Goal: Task Accomplishment & Management: Manage account settings

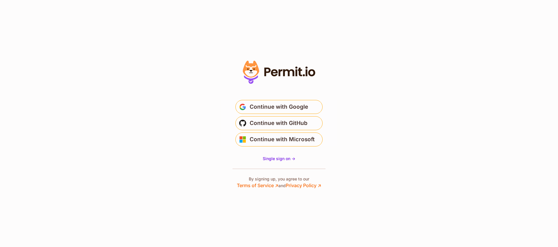
click at [376, 115] on section "Or" at bounding box center [279, 123] width 558 height 247
click at [274, 108] on span "Continue with Google" at bounding box center [279, 106] width 58 height 9
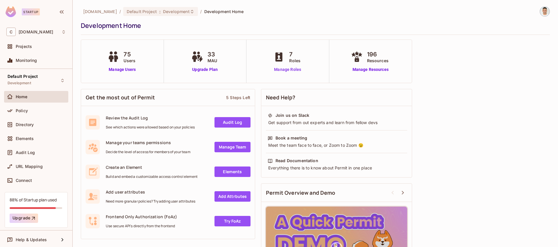
click at [288, 69] on link "Manage Roles" at bounding box center [288, 70] width 32 height 6
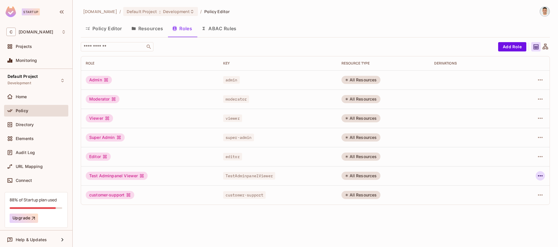
click at [539, 176] on icon "button" at bounding box center [540, 175] width 5 height 1
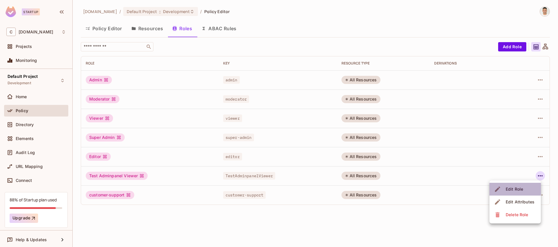
click at [516, 191] on div "Edit Role" at bounding box center [514, 189] width 17 height 6
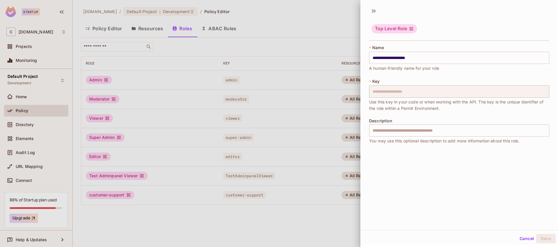
drag, startPoint x: 295, startPoint y: 216, endPoint x: 327, endPoint y: 214, distance: 32.0
click at [296, 216] on div at bounding box center [279, 123] width 558 height 247
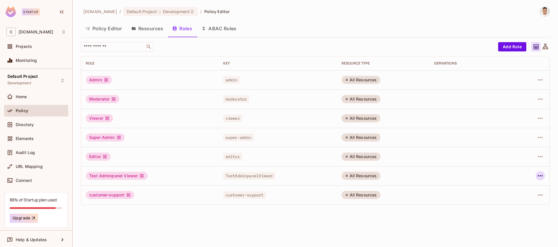
click at [543, 176] on icon "button" at bounding box center [540, 175] width 5 height 1
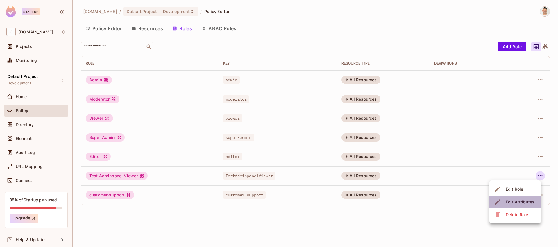
click at [507, 203] on div "Edit Attributes" at bounding box center [520, 202] width 29 height 6
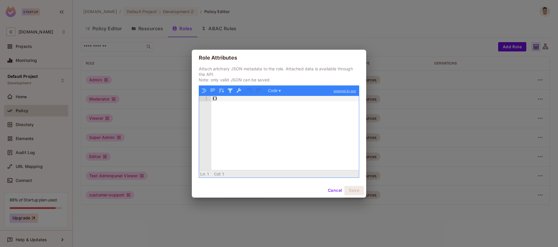
click at [333, 188] on button "Cancel" at bounding box center [335, 190] width 19 height 9
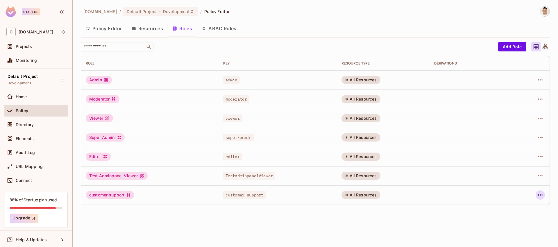
click at [540, 195] on icon "button" at bounding box center [540, 195] width 5 height 1
click at [520, 207] on div "Edit Role" at bounding box center [514, 208] width 17 height 6
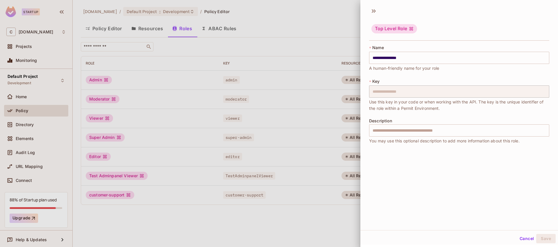
click at [335, 215] on div at bounding box center [279, 123] width 558 height 247
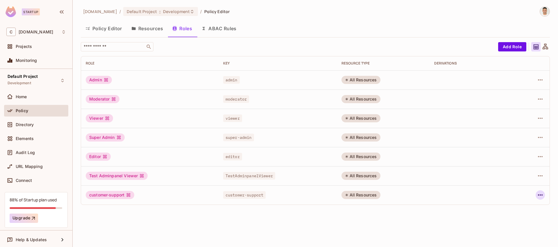
click at [540, 193] on icon "button" at bounding box center [540, 195] width 7 height 7
click at [515, 221] on div "Edit Attributes" at bounding box center [520, 221] width 29 height 6
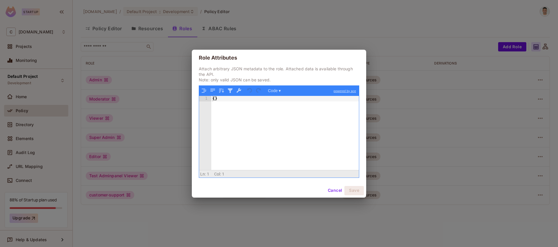
click at [338, 190] on button "Cancel" at bounding box center [335, 190] width 19 height 9
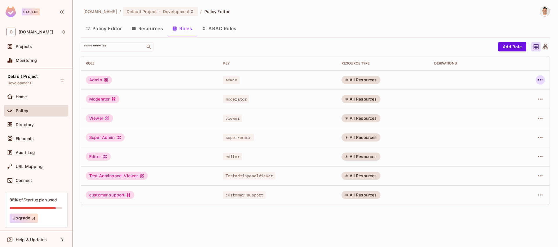
click at [539, 78] on icon "button" at bounding box center [540, 79] width 7 height 7
click at [520, 106] on div "Edit Attributes" at bounding box center [520, 106] width 29 height 6
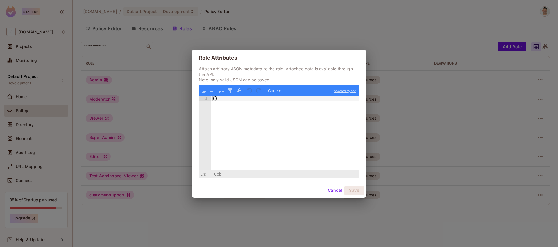
click at [340, 191] on button "Cancel" at bounding box center [335, 190] width 19 height 9
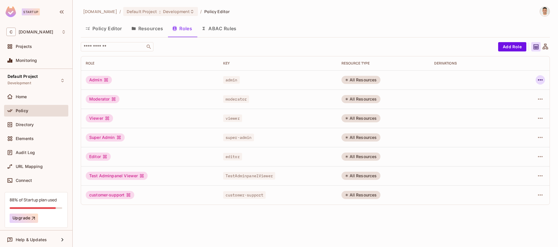
click at [540, 80] on icon "button" at bounding box center [540, 79] width 5 height 1
click at [517, 94] on div "Edit Role" at bounding box center [514, 93] width 17 height 6
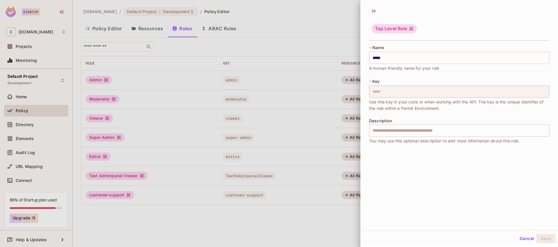
click at [344, 20] on div at bounding box center [279, 123] width 558 height 247
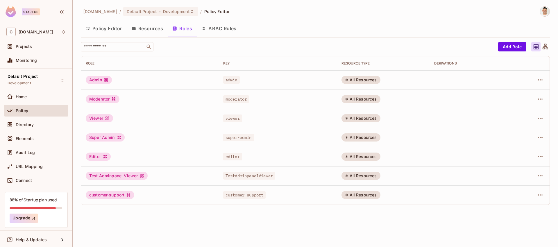
click at [226, 29] on button "ABAC Rules" at bounding box center [219, 28] width 44 height 15
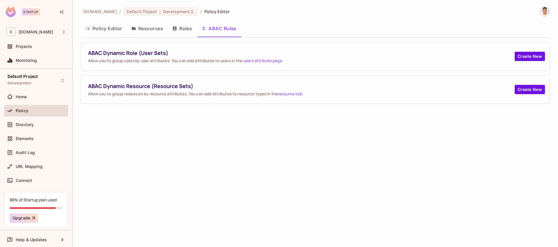
click at [183, 28] on button "Roles" at bounding box center [182, 28] width 29 height 15
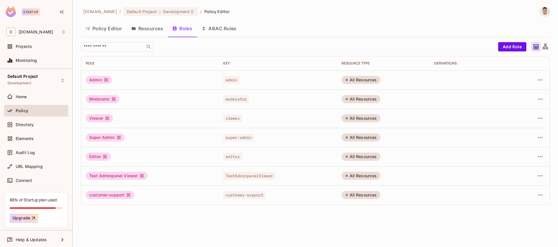
click at [152, 29] on button "Resources" at bounding box center [147, 28] width 41 height 15
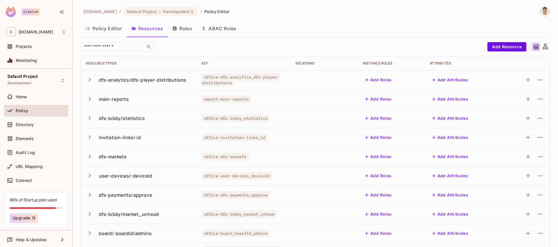
click at [183, 28] on button "Roles" at bounding box center [182, 28] width 29 height 15
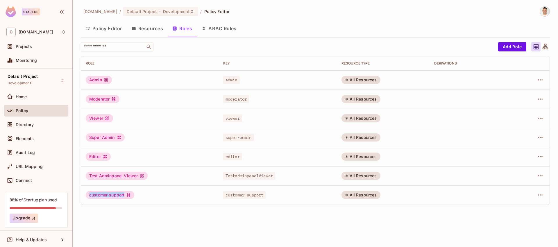
drag, startPoint x: 126, startPoint y: 196, endPoint x: 90, endPoint y: 195, distance: 36.4
click at [90, 195] on div "customer-support" at bounding box center [110, 195] width 49 height 8
copy div "customer-support"
click at [163, 104] on td "Moderator" at bounding box center [150, 99] width 138 height 19
click at [110, 195] on div "customer-support" at bounding box center [110, 195] width 49 height 8
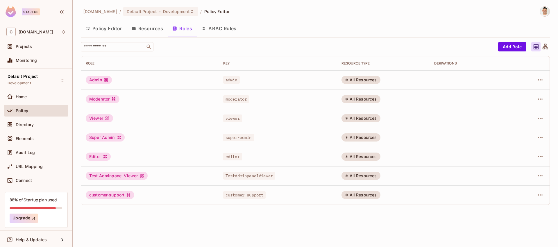
click at [118, 196] on div "customer-support" at bounding box center [110, 195] width 49 height 8
click at [363, 197] on div "All Resources" at bounding box center [361, 195] width 39 height 8
click at [223, 27] on button "ABAC Rules" at bounding box center [219, 28] width 44 height 15
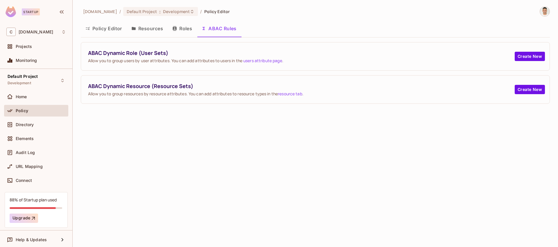
click at [149, 26] on button "Resources" at bounding box center [147, 28] width 41 height 15
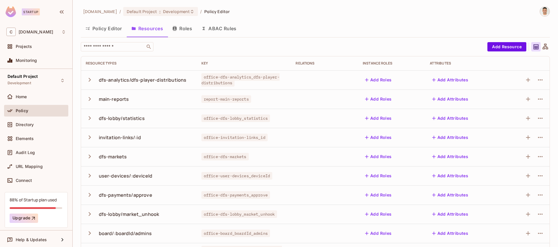
click at [88, 81] on icon "button" at bounding box center [90, 80] width 8 height 8
click at [547, 48] on icon at bounding box center [546, 47] width 6 height 6
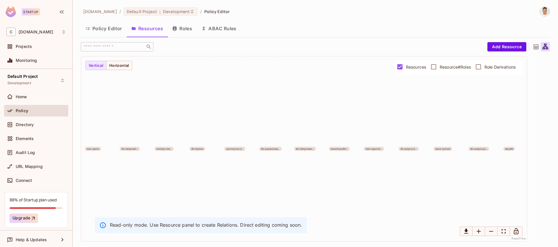
click at [536, 46] on icon at bounding box center [536, 46] width 5 height 5
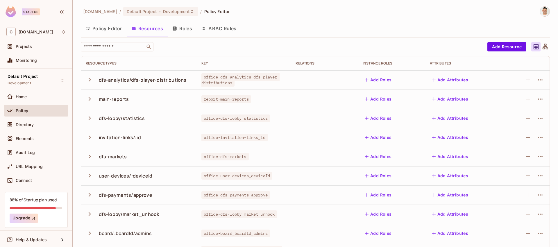
click at [181, 28] on button "Roles" at bounding box center [182, 28] width 29 height 15
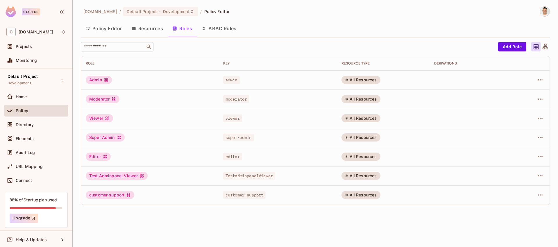
click at [118, 44] on input "text" at bounding box center [113, 47] width 61 height 6
click at [131, 195] on icon at bounding box center [128, 195] width 5 height 5
drag, startPoint x: 127, startPoint y: 196, endPoint x: 89, endPoint y: 195, distance: 38.1
click at [89, 195] on div "customer-support" at bounding box center [110, 195] width 49 height 8
copy div "customer-support"
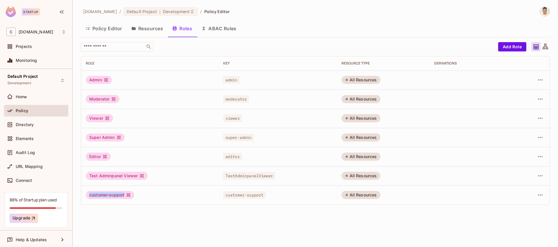
click at [149, 27] on button "Resources" at bounding box center [147, 28] width 41 height 15
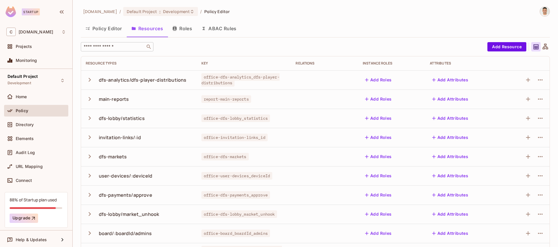
click at [113, 48] on input "text" at bounding box center [113, 47] width 61 height 6
paste input "**********"
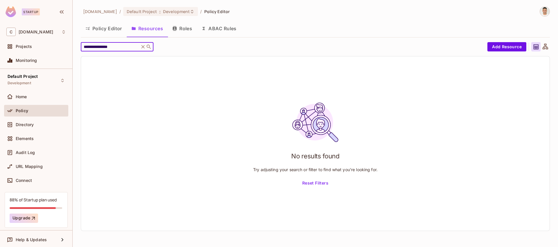
click at [119, 49] on input "**********" at bounding box center [110, 47] width 55 height 6
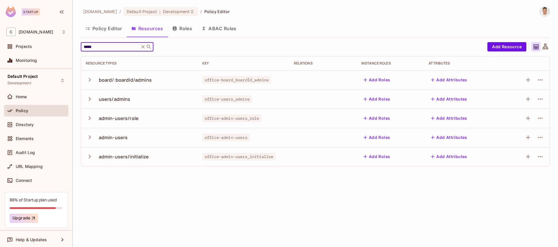
type input "*****"
click at [143, 47] on icon at bounding box center [142, 46] width 3 height 3
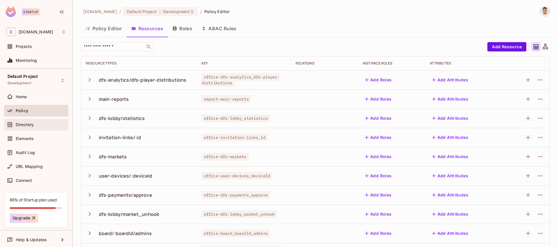
click at [36, 124] on div "Directory" at bounding box center [41, 124] width 50 height 5
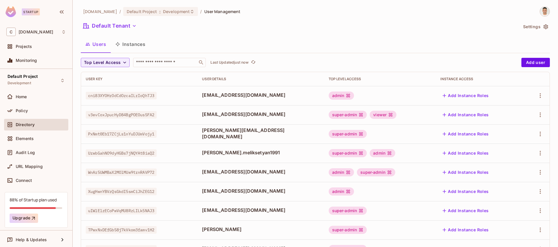
click at [345, 81] on div "Top Level Access" at bounding box center [380, 79] width 103 height 5
click at [350, 79] on div "Top Level Access" at bounding box center [380, 79] width 103 height 5
click at [168, 60] on input "text" at bounding box center [165, 63] width 61 height 6
click at [122, 61] on icon "button" at bounding box center [125, 63] width 6 height 6
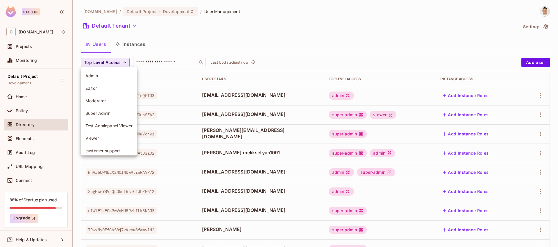
scroll to position [1, 0]
click at [118, 151] on span "customer-support" at bounding box center [108, 150] width 47 height 6
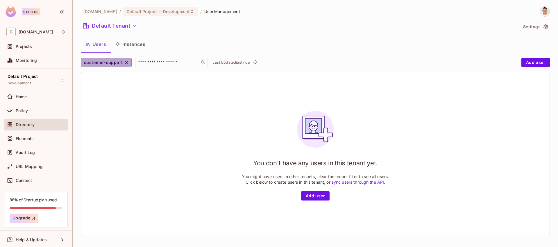
click at [126, 62] on icon "button" at bounding box center [126, 62] width 3 height 3
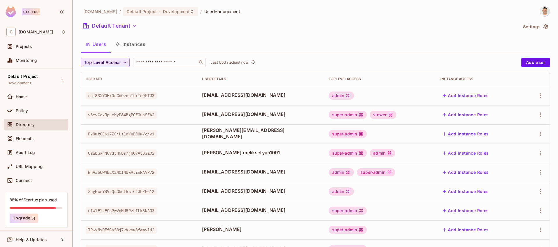
click at [118, 61] on span "Top Level Access" at bounding box center [102, 62] width 37 height 7
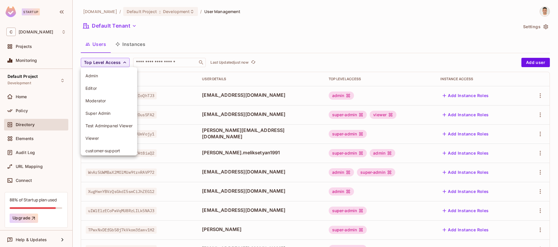
scroll to position [4, 0]
click at [112, 123] on span "Test Adminpanel Viewer" at bounding box center [108, 122] width 47 height 6
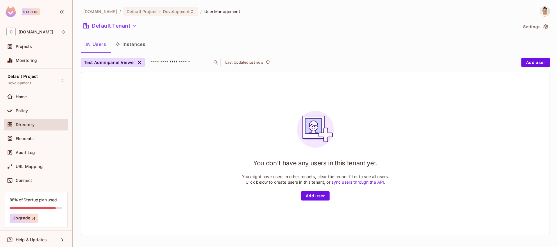
click at [137, 61] on icon "button" at bounding box center [140, 63] width 6 height 6
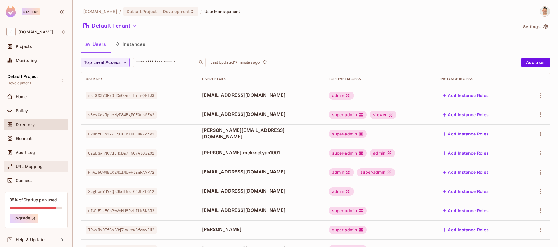
scroll to position [2, 0]
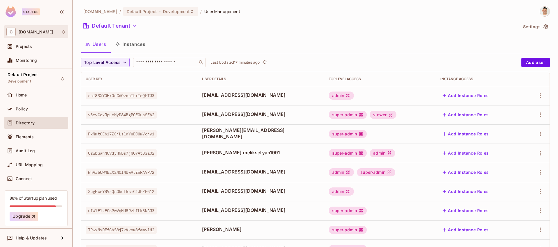
click at [64, 32] on icon at bounding box center [63, 32] width 5 height 5
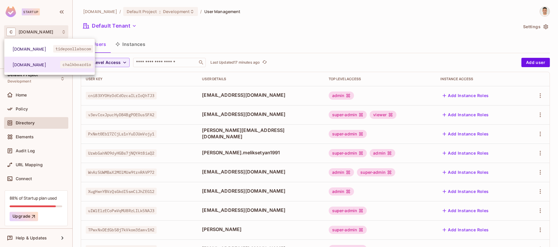
click at [64, 32] on div at bounding box center [279, 123] width 558 height 247
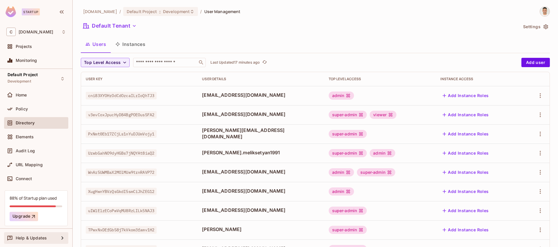
click at [63, 237] on icon at bounding box center [62, 238] width 7 height 7
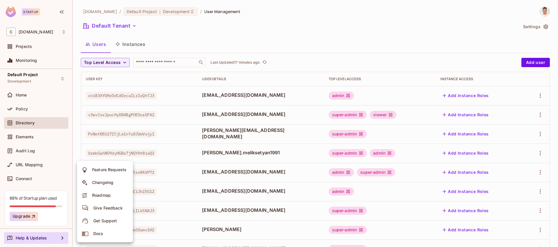
click at [103, 235] on div "Docs" at bounding box center [98, 234] width 10 height 6
